Goal: Transaction & Acquisition: Purchase product/service

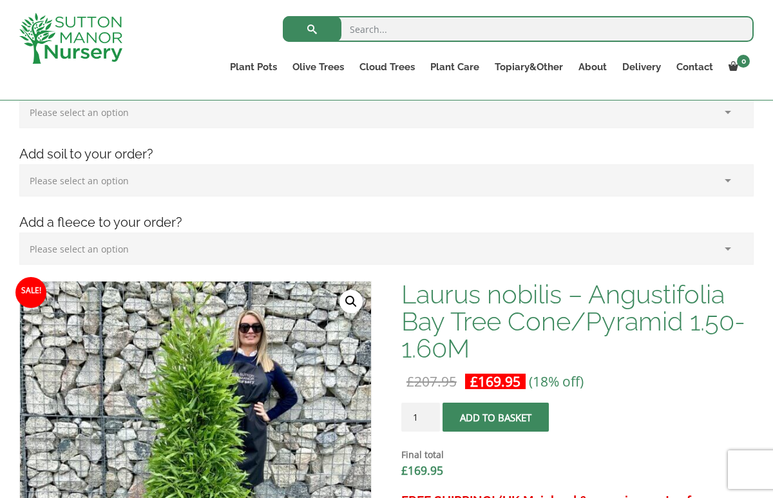
scroll to position [227, 0]
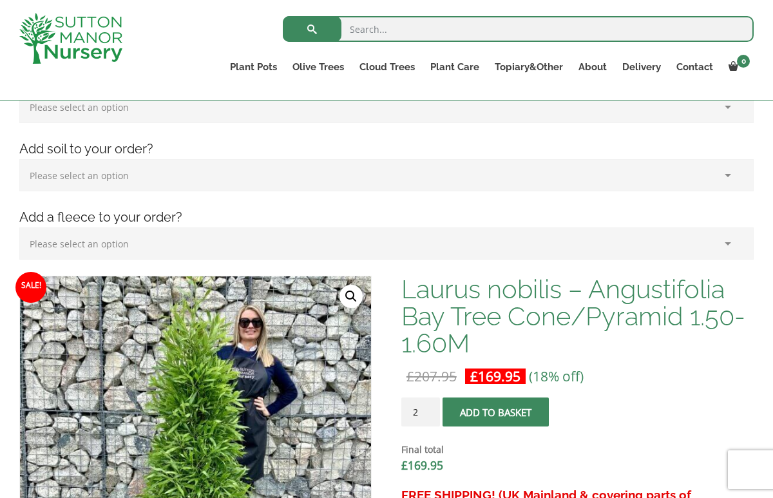
click at [430, 408] on input "2" at bounding box center [420, 411] width 39 height 29
type input "3"
click at [430, 408] on input "3" at bounding box center [420, 411] width 39 height 29
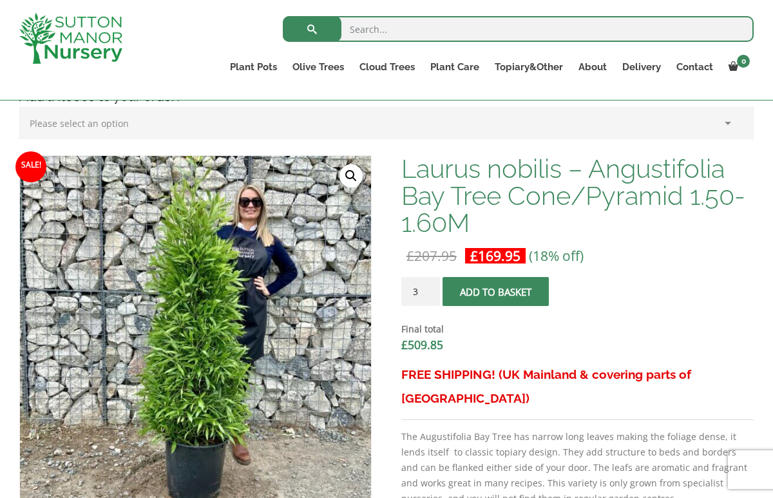
scroll to position [479, 0]
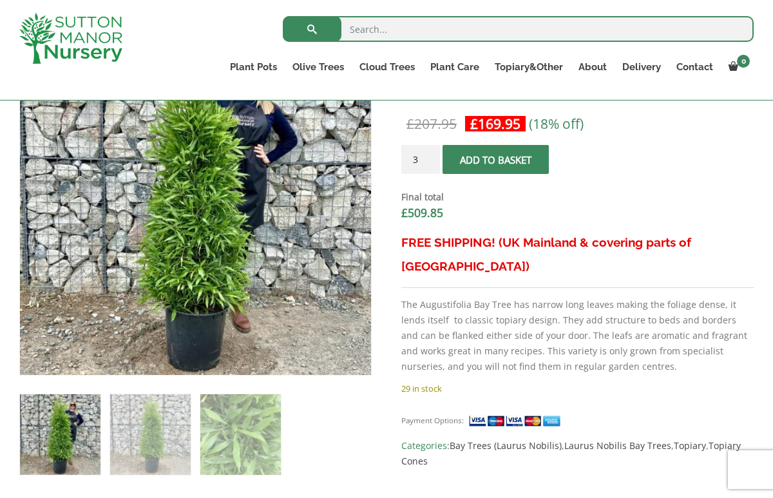
click at [490, 381] on p "29 in stock" at bounding box center [577, 388] width 352 height 15
click at [495, 160] on span "submit" at bounding box center [495, 160] width 0 height 0
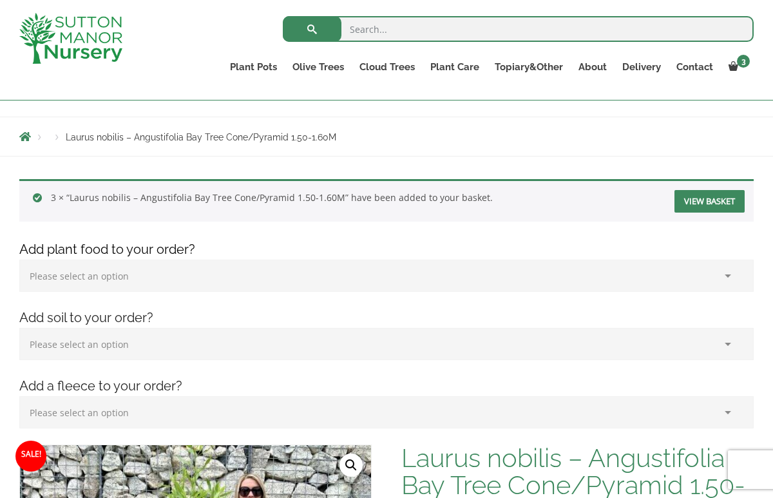
scroll to position [125, 0]
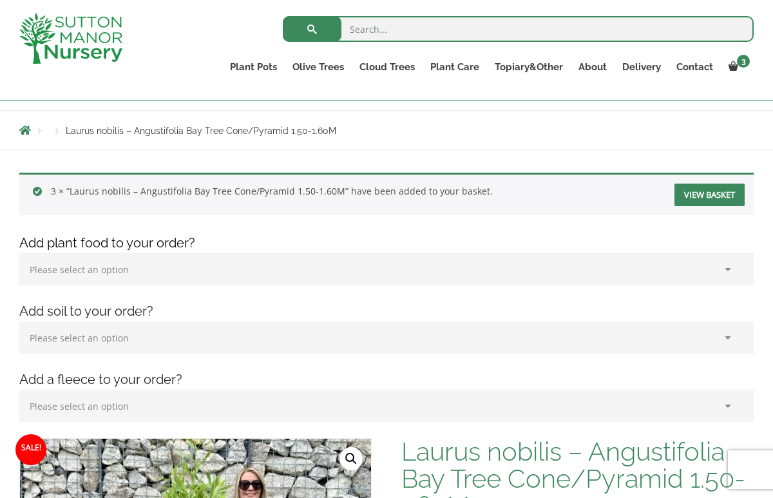
click at [702, 199] on link "View basket" at bounding box center [709, 195] width 70 height 23
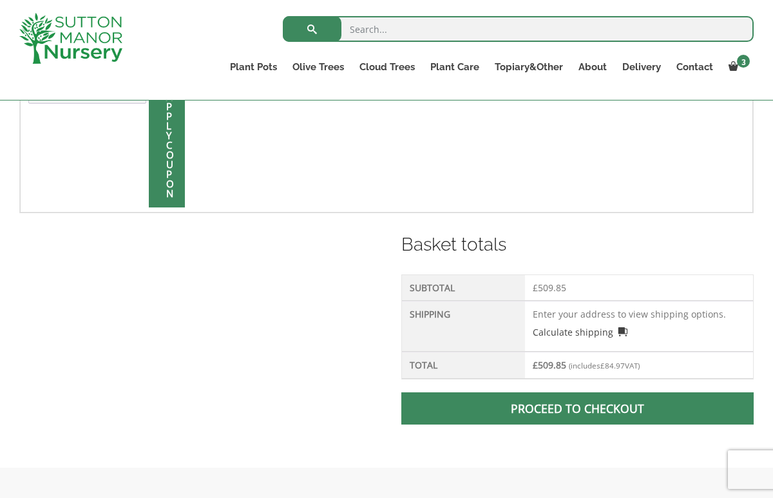
scroll to position [413, 0]
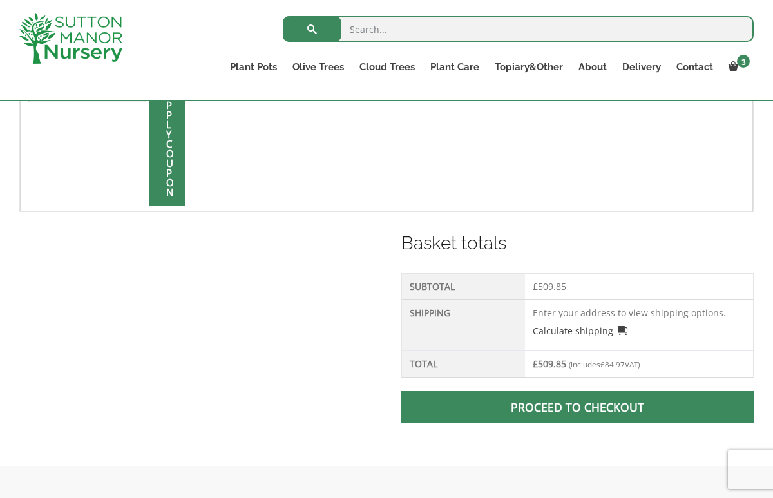
click at [577, 407] on span at bounding box center [577, 407] width 0 height 0
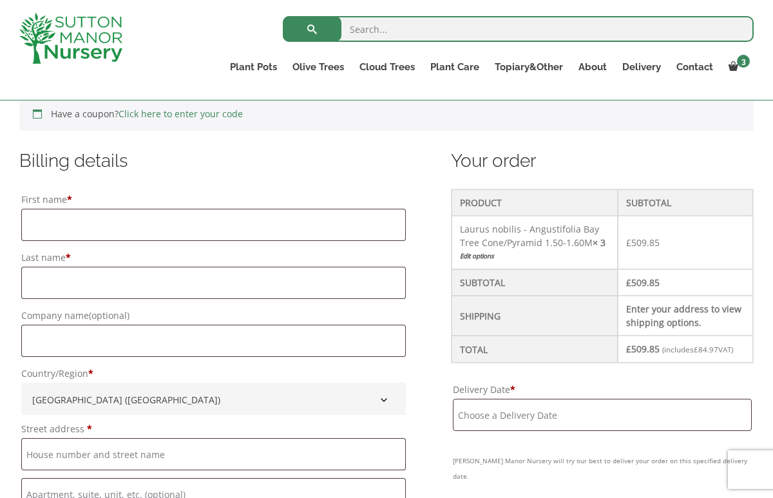
scroll to position [291, 0]
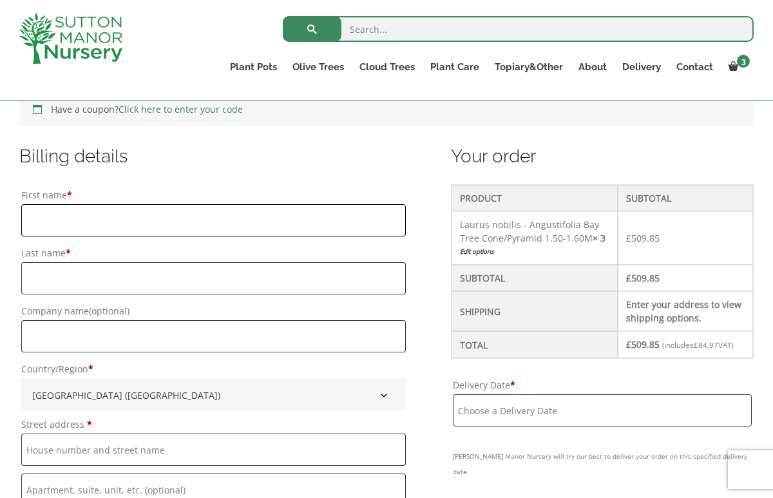
click at [66, 227] on input "First name *" at bounding box center [213, 220] width 384 height 32
type input "Mitchell"
type input "Jones"
type input "Innoventive Property Services Ltd"
type input "Innoventive Property Services Ltd, 1000 Great West Road"
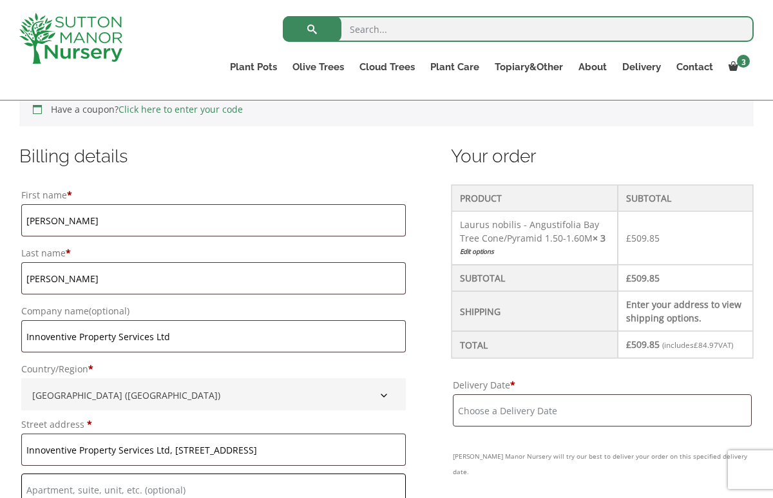
type input "1000 Great West Road"
type input "Brentford"
type input "MIDDLESEX"
type input "TW8 9DW"
type input "07739360178"
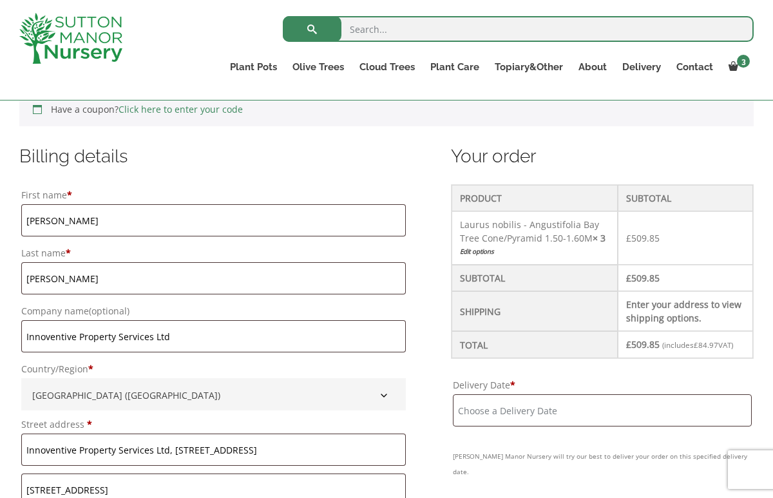
type input "mitch@innoventive.co.uk"
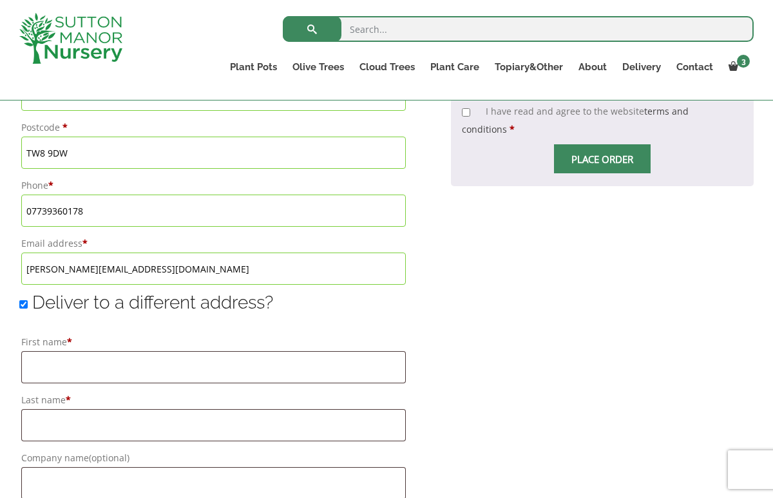
scroll to position [928, 0]
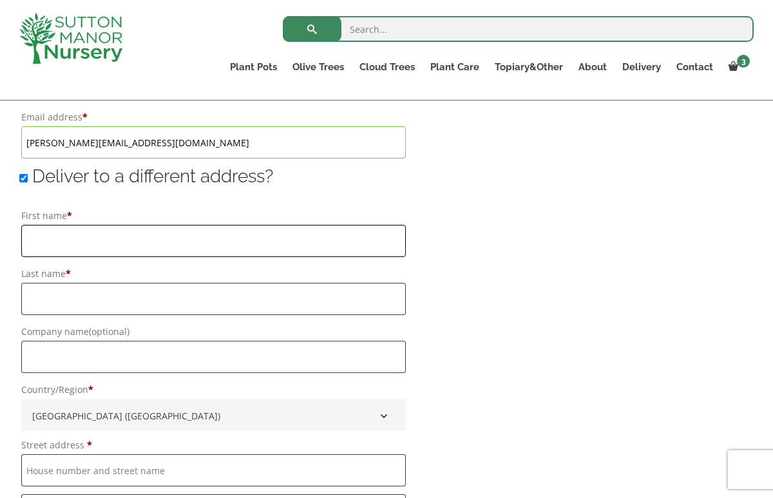
click at [131, 232] on input "First name *" at bounding box center [213, 241] width 384 height 32
type input "Mitchell"
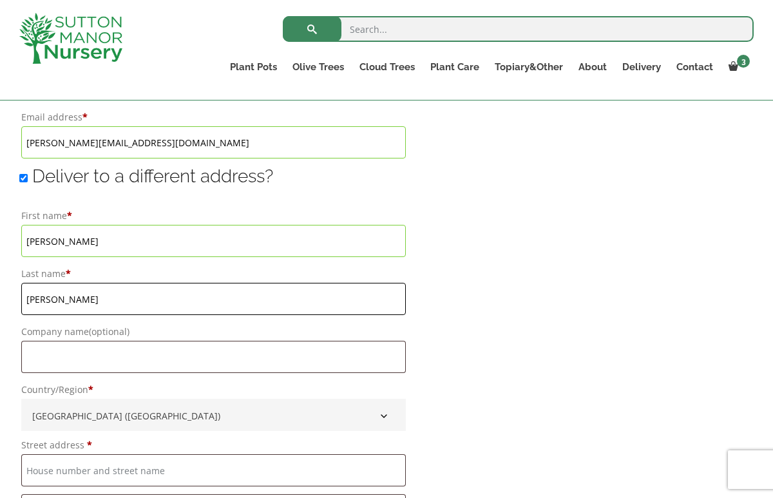
type input "Jones"
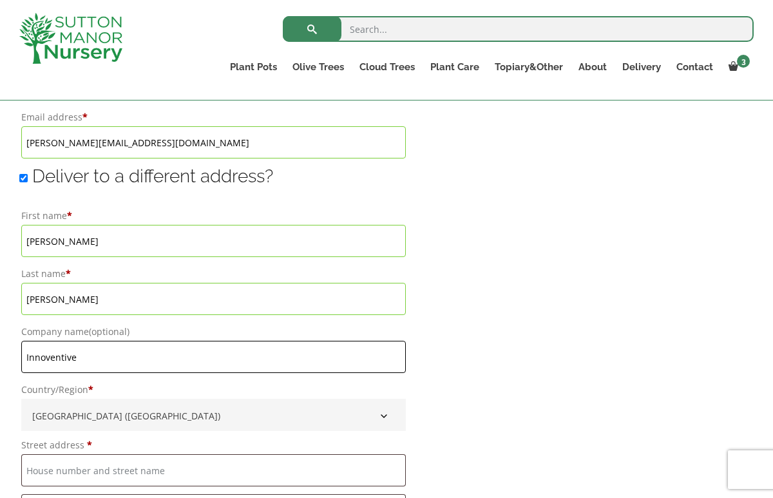
type input "Innoventive"
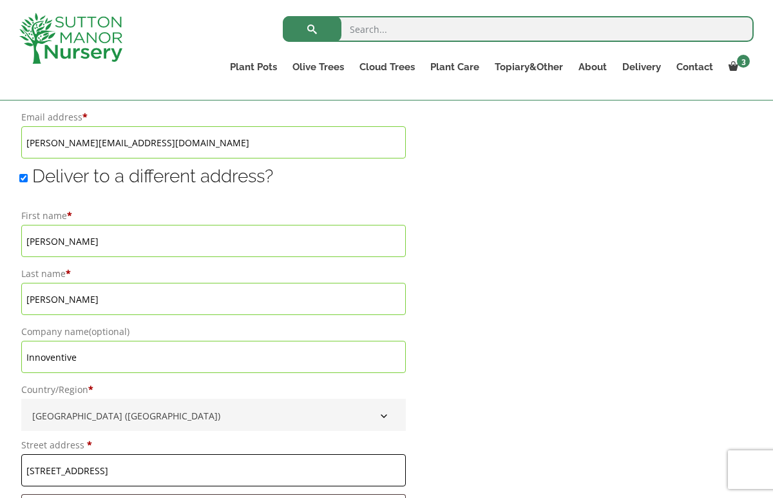
type input "[STREET_ADDRESS]"
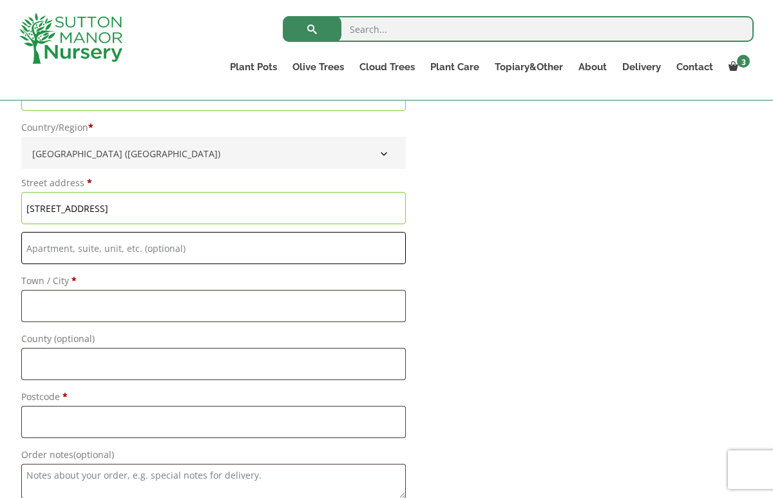
scroll to position [1191, 0]
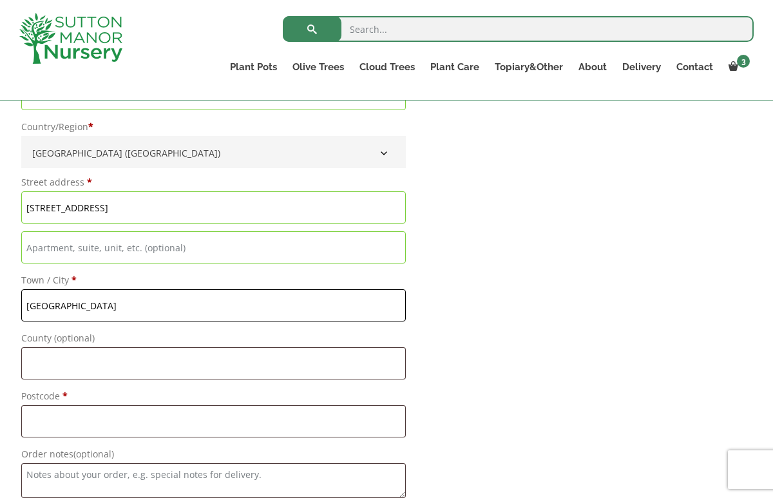
type input "[GEOGRAPHIC_DATA]"
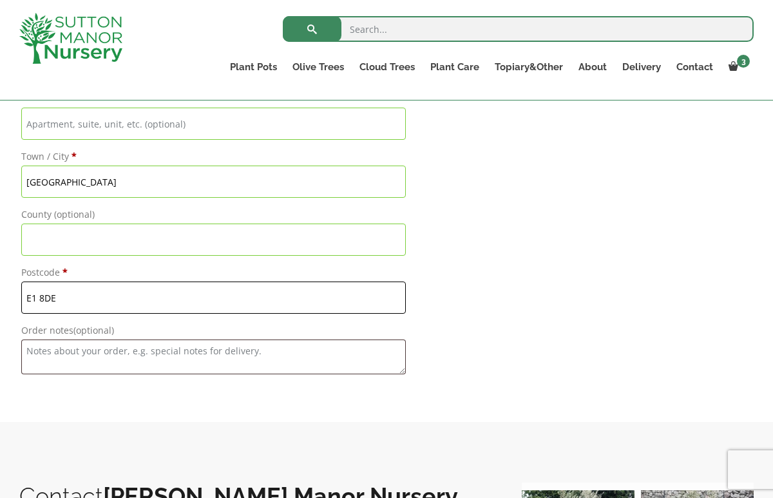
type input "E1 8DE"
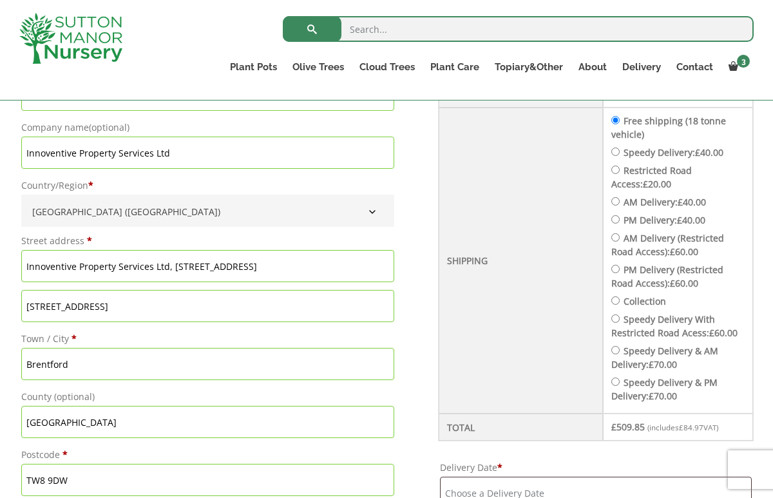
scroll to position [488, 0]
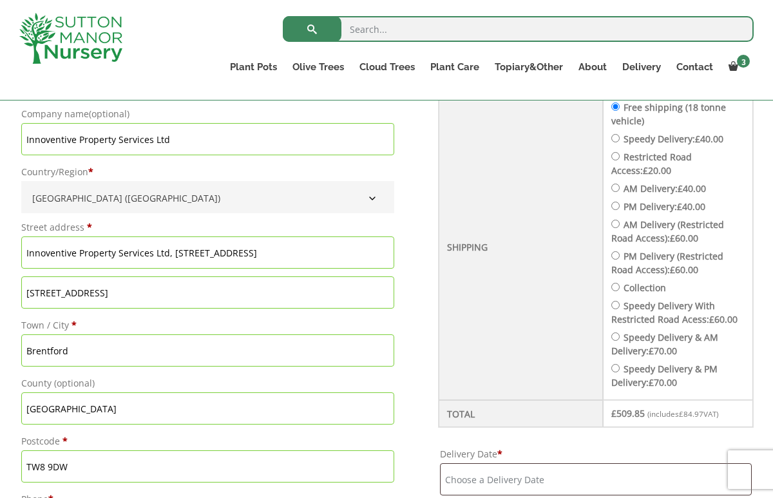
click at [619, 138] on input "Speedy Delivery: £ 40.00" at bounding box center [615, 138] width 8 height 8
radio input "true"
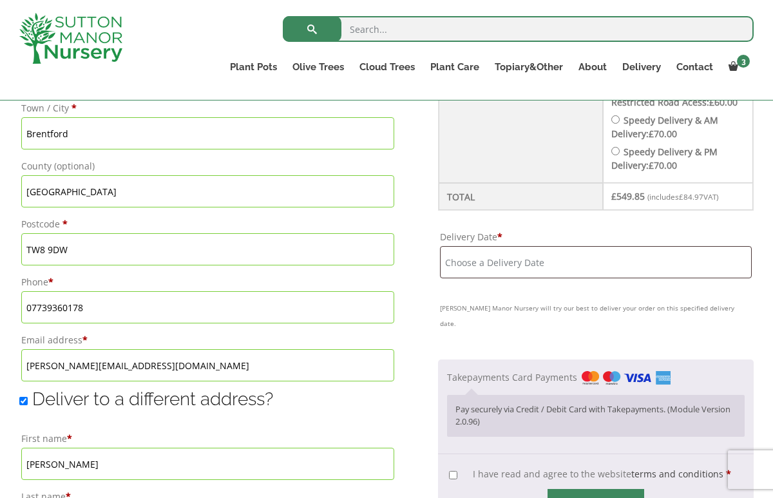
scroll to position [719, 0]
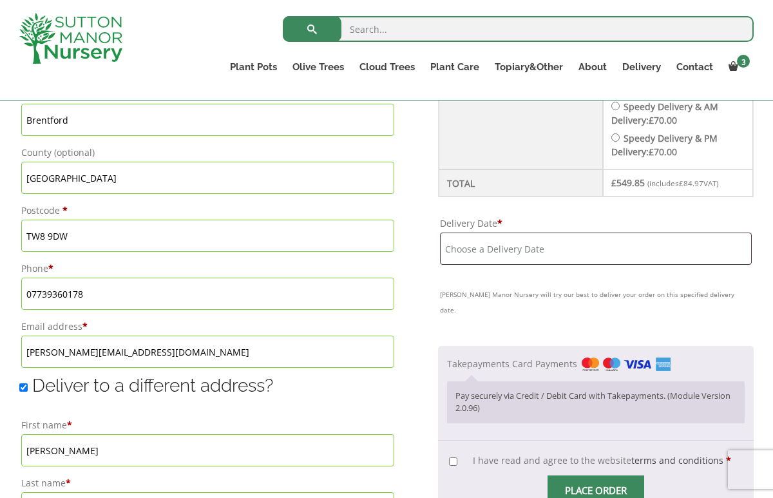
click at [556, 265] on input "Delivery Date *" at bounding box center [596, 248] width 312 height 32
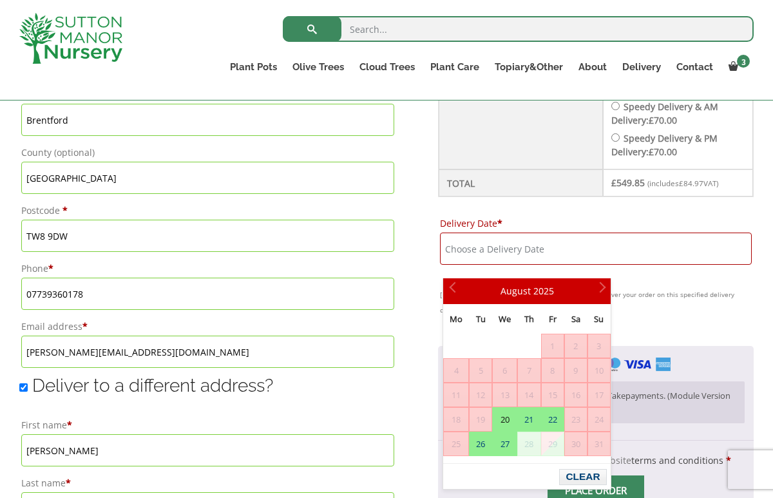
click at [505, 420] on link "20" at bounding box center [505, 419] width 24 height 23
type input "20 August, 2025"
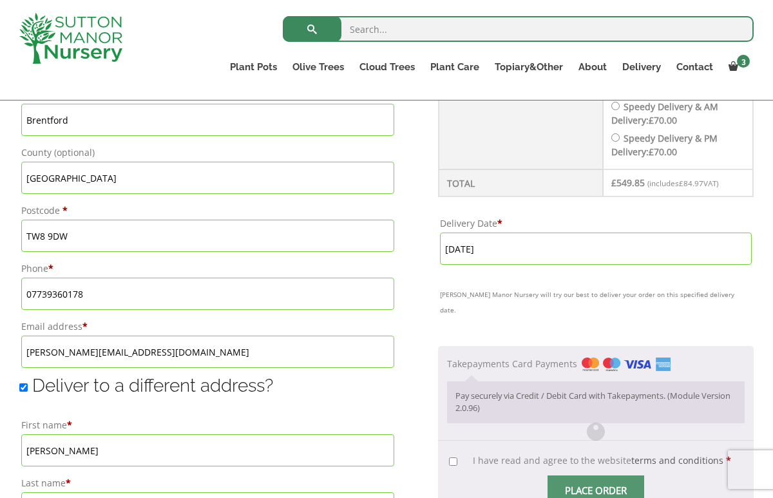
scroll to position [858, 0]
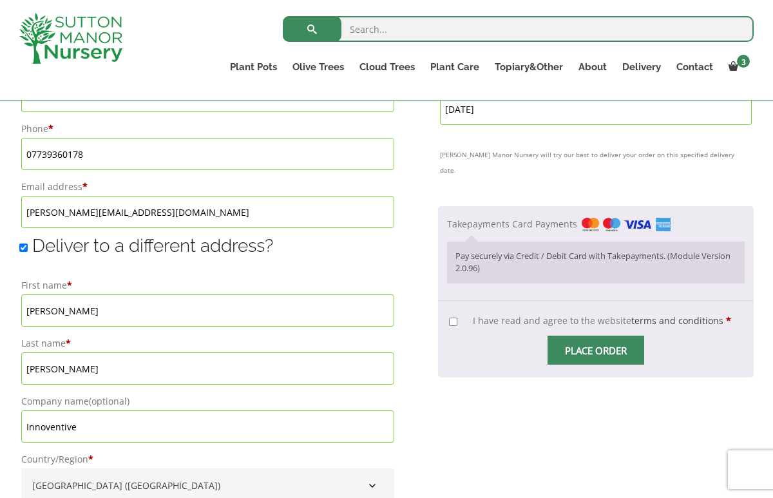
click at [454, 319] on input "I have read and agree to the website terms and conditions *" at bounding box center [453, 321] width 8 height 8
checkbox input "true"
click at [596, 350] on span "Checkout" at bounding box center [596, 350] width 0 height 0
click at [590, 347] on input "Place order" at bounding box center [595, 349] width 97 height 29
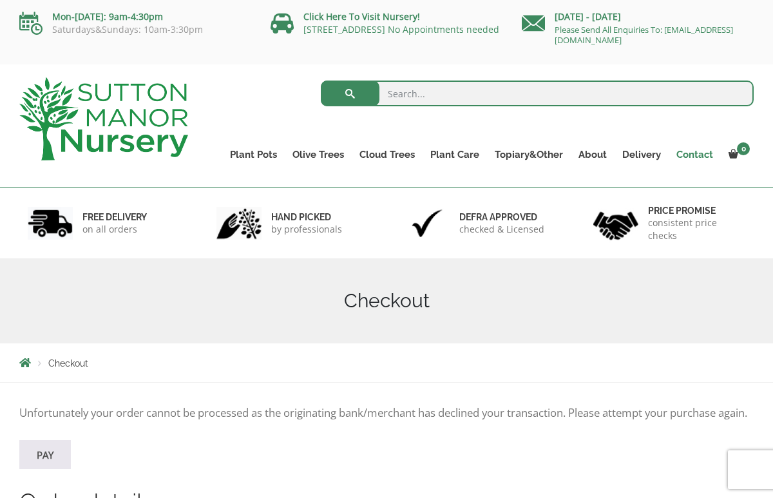
click at [702, 157] on link "Contact" at bounding box center [694, 155] width 52 height 18
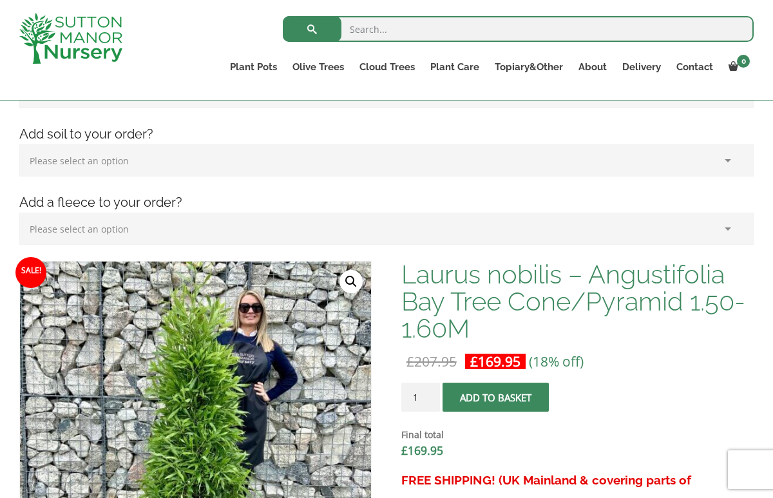
scroll to position [272, 0]
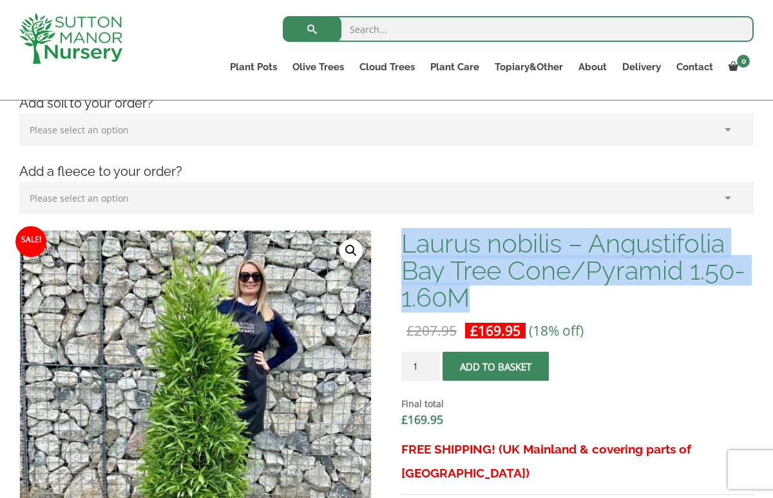
drag, startPoint x: 538, startPoint y: 293, endPoint x: 407, endPoint y: 240, distance: 141.6
click at [407, 240] on h1 "Laurus nobilis – Angustifolia Bay Tree Cone/Pyramid 1.50-1.60M" at bounding box center [577, 270] width 352 height 81
drag, startPoint x: 404, startPoint y: 240, endPoint x: 477, endPoint y: 299, distance: 94.3
click at [477, 299] on h1 "Laurus nobilis – Angustifolia Bay Tree Cone/Pyramid 1.50-1.60M" at bounding box center [577, 270] width 352 height 81
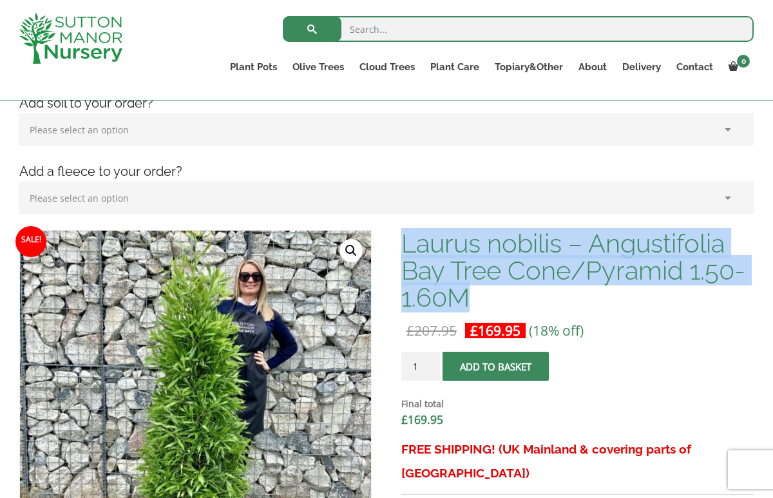
click at [477, 299] on h1 "Laurus nobilis – Angustifolia Bay Tree Cone/Pyramid 1.50-1.60M" at bounding box center [577, 270] width 352 height 81
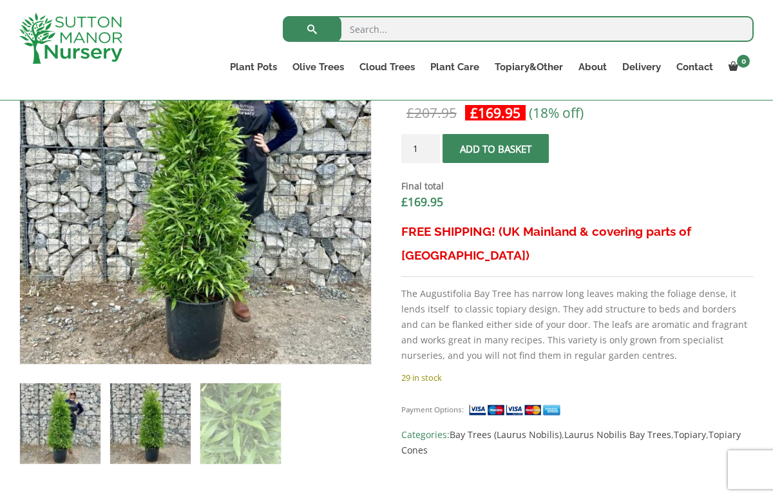
scroll to position [502, 0]
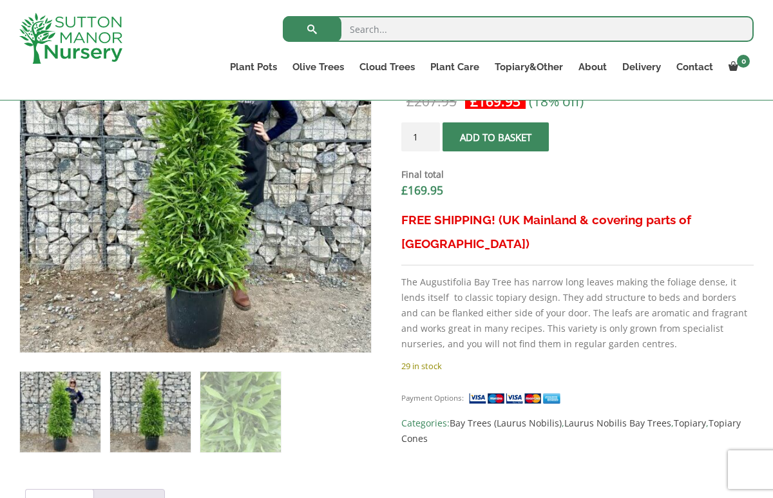
click at [149, 433] on img at bounding box center [150, 412] width 80 height 80
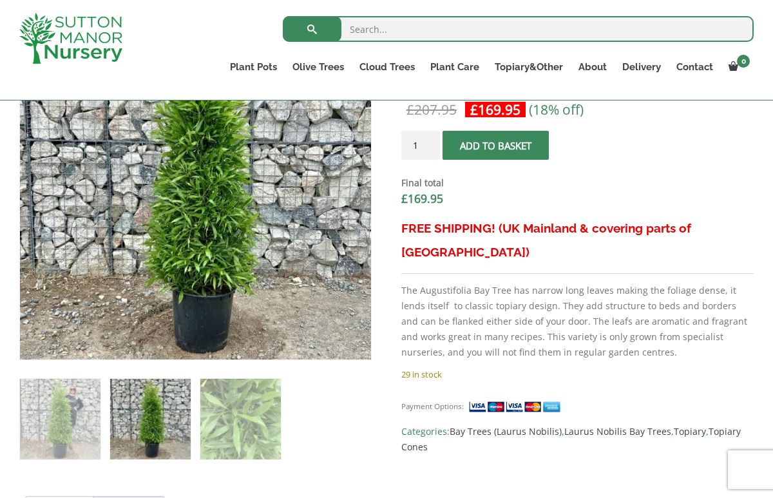
scroll to position [496, 0]
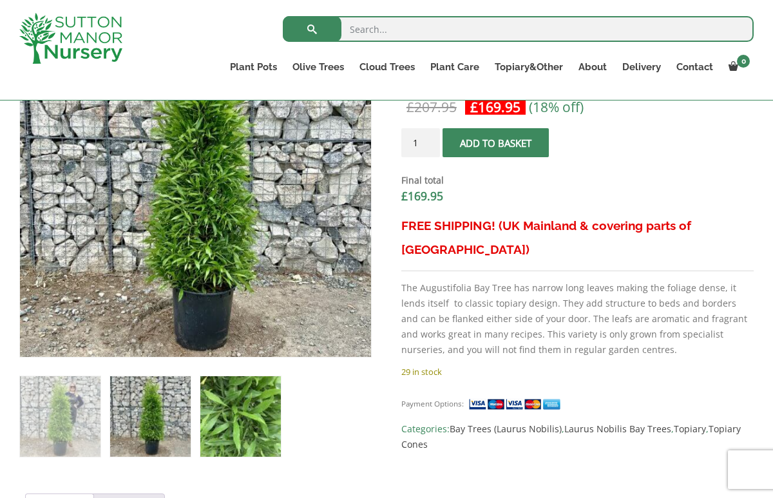
click at [225, 417] on img at bounding box center [240, 416] width 80 height 80
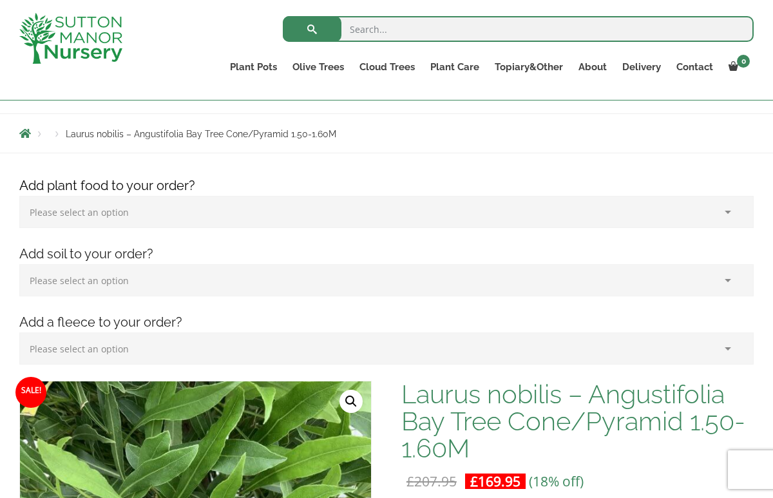
scroll to position [118, 0]
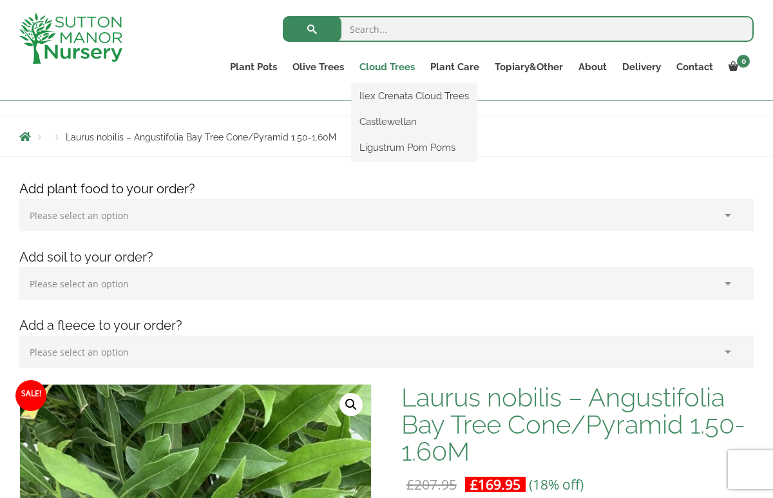
click at [401, 68] on link "Cloud Trees" at bounding box center [387, 67] width 71 height 18
click at [402, 98] on link "Ilex Crenata Cloud Trees" at bounding box center [414, 95] width 125 height 19
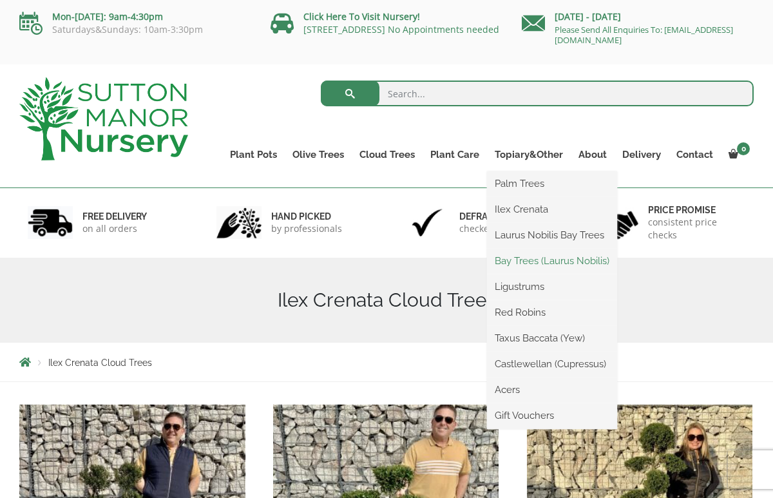
click at [532, 263] on link "Bay Trees (Laurus Nobilis)" at bounding box center [552, 260] width 130 height 19
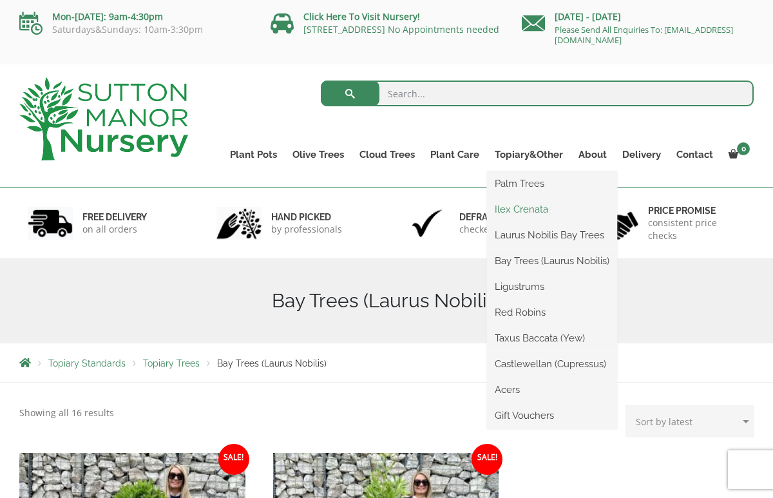
click at [527, 213] on link "Ilex Crenata" at bounding box center [552, 209] width 130 height 19
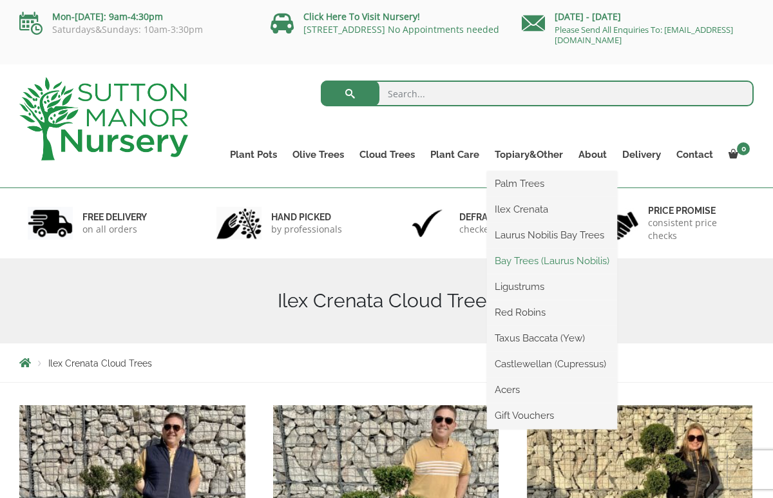
click at [534, 267] on link "Bay Trees (Laurus Nobilis)" at bounding box center [552, 260] width 130 height 19
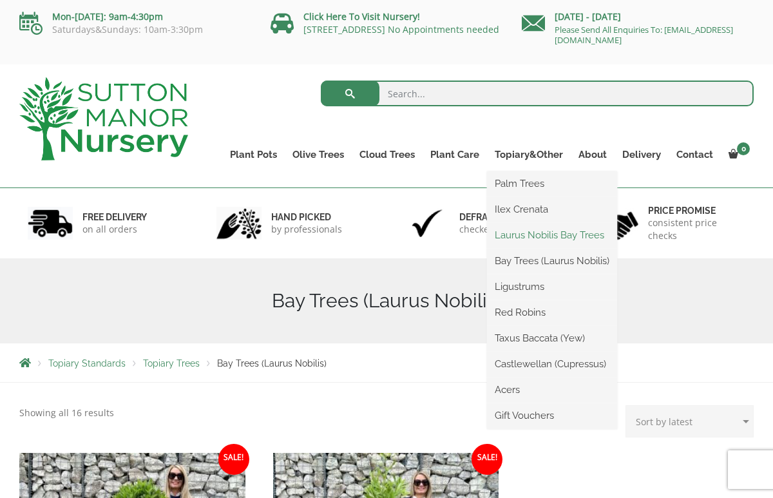
click at [547, 235] on link "Laurus Nobilis Bay Trees" at bounding box center [552, 234] width 130 height 19
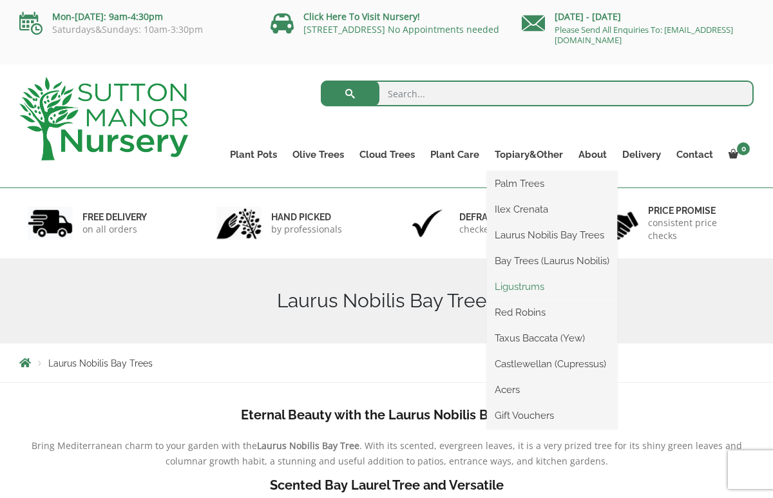
click at [534, 287] on link "Ligustrums" at bounding box center [552, 286] width 130 height 19
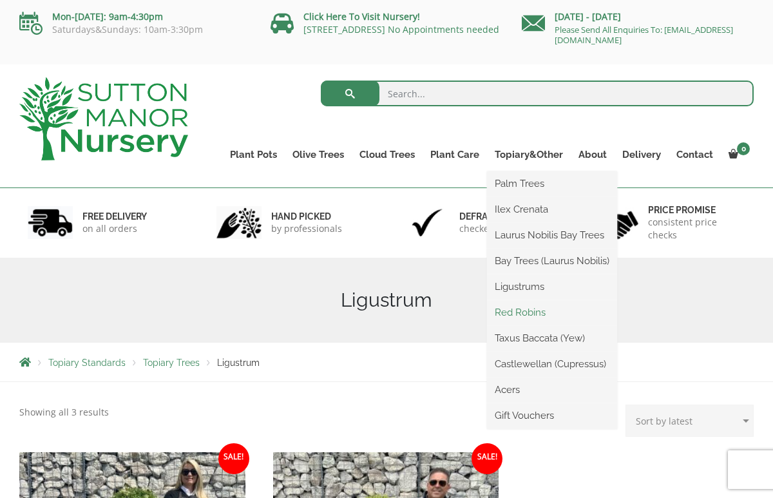
click at [510, 310] on link "Red Robins" at bounding box center [552, 312] width 130 height 19
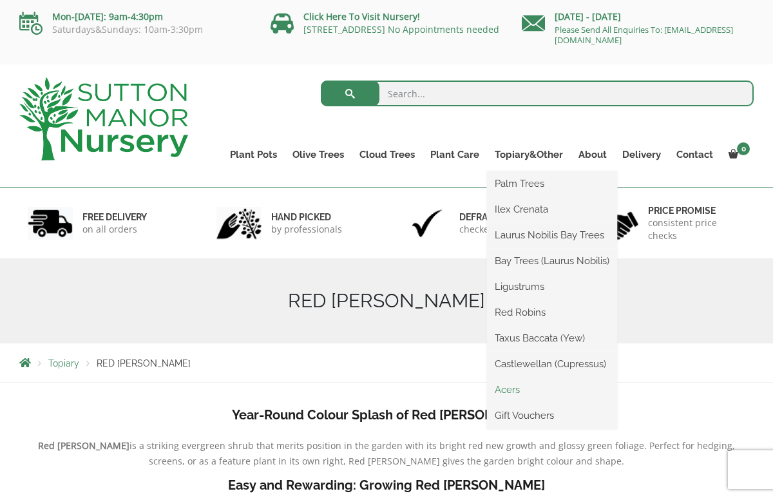
click at [517, 382] on link "Acers" at bounding box center [552, 389] width 130 height 19
